Goal: Communication & Community: Answer question/provide support

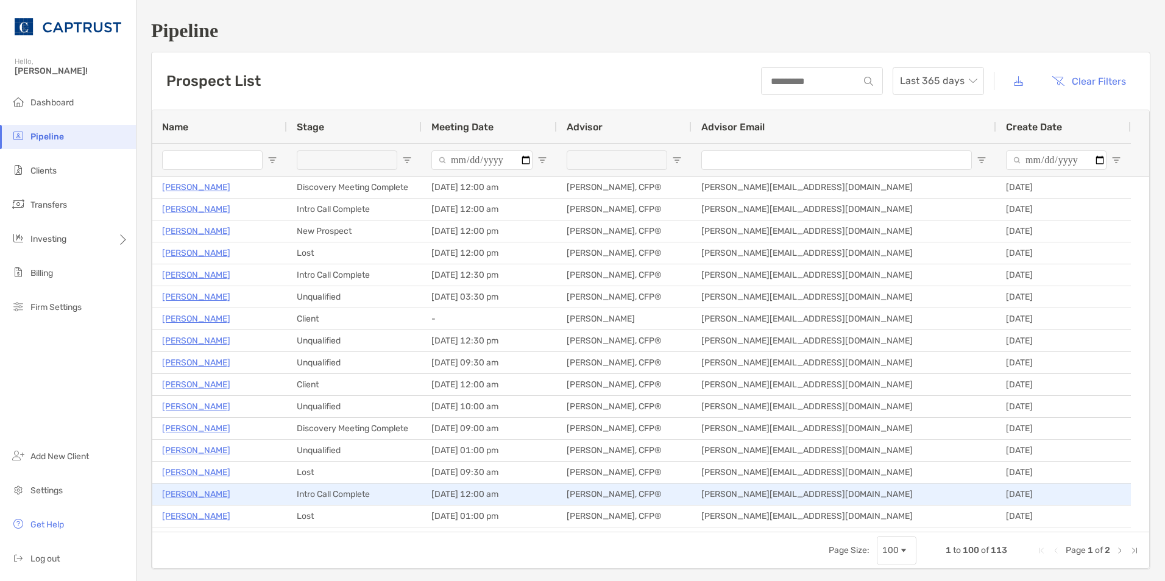
click at [187, 492] on p "[PERSON_NAME]" at bounding box center [196, 494] width 68 height 15
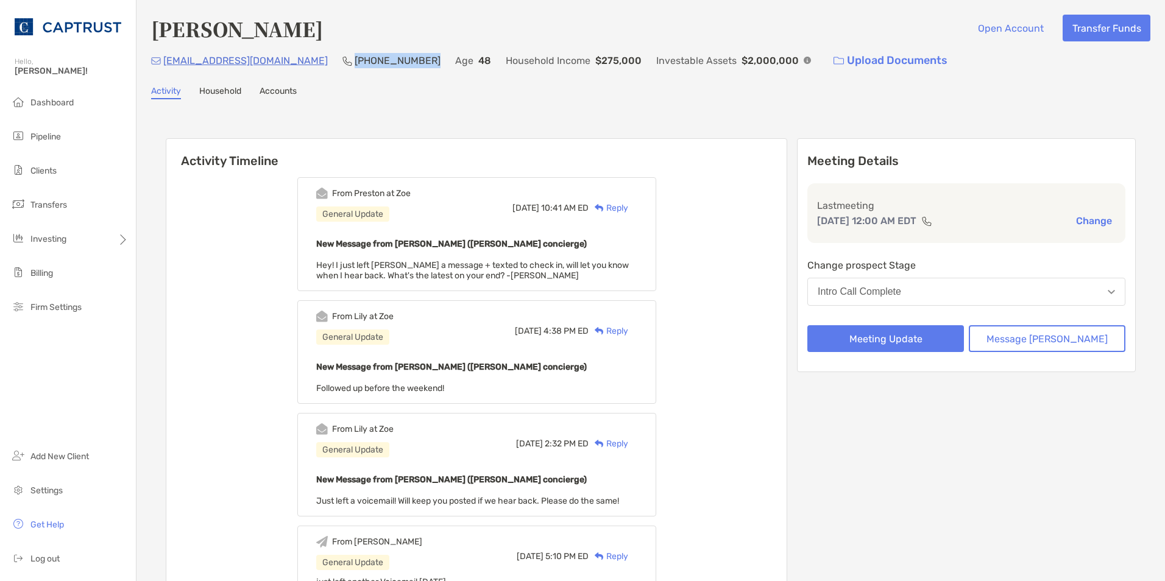
drag, startPoint x: 0, startPoint y: 0, endPoint x: 292, endPoint y: 62, distance: 298.5
click at [292, 62] on div "[EMAIL_ADDRESS][DOMAIN_NAME] [PHONE_NUMBER] Age [DEMOGRAPHIC_DATA] Household In…" at bounding box center [651, 61] width 1000 height 26
copy p "[PHONE_NUMBER]"
click at [628, 206] on div "Reply" at bounding box center [609, 208] width 40 height 13
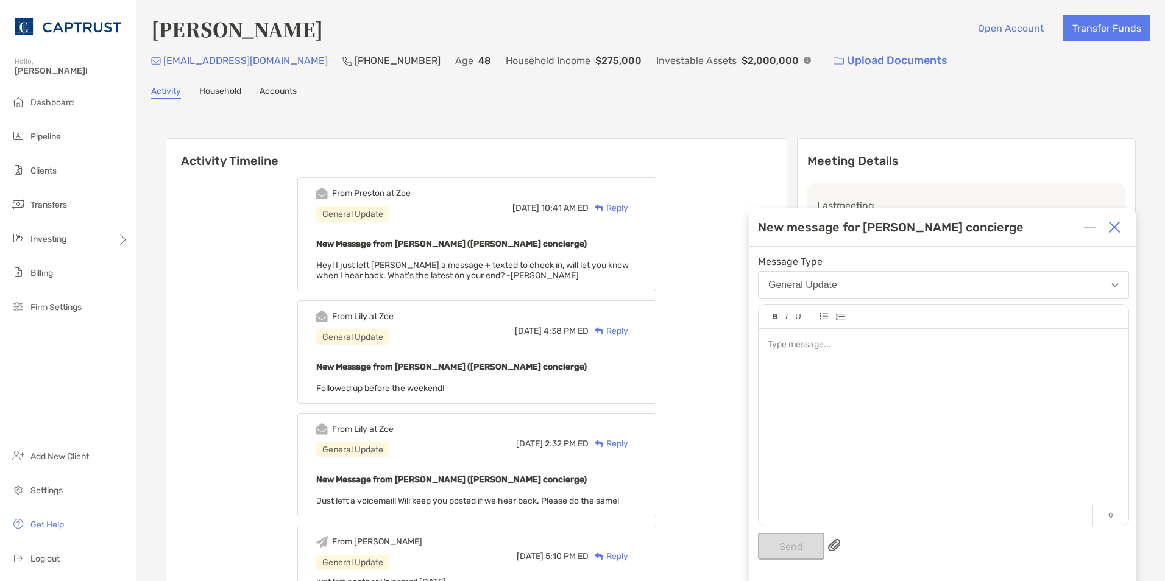
click at [907, 346] on div at bounding box center [943, 345] width 351 height 13
click at [792, 557] on button "Send" at bounding box center [791, 546] width 66 height 27
